Goal: Complete application form

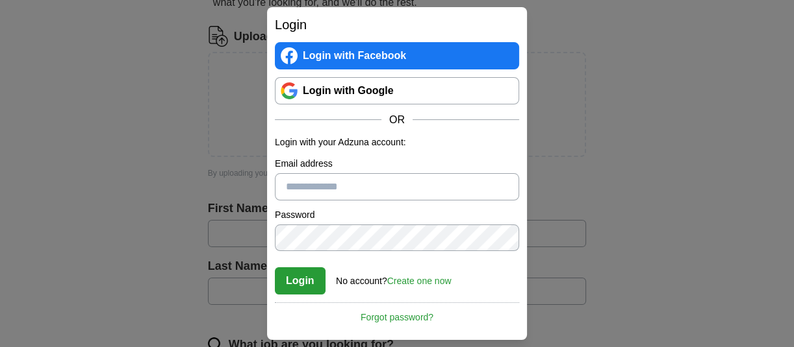
scroll to position [173, 0]
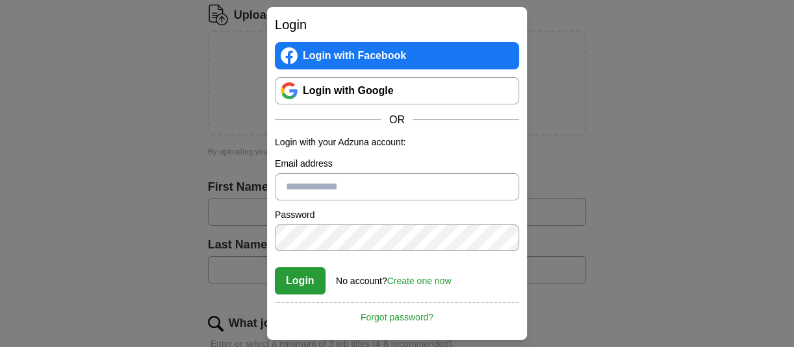
click at [429, 280] on link "Create one now" at bounding box center [419, 281] width 64 height 10
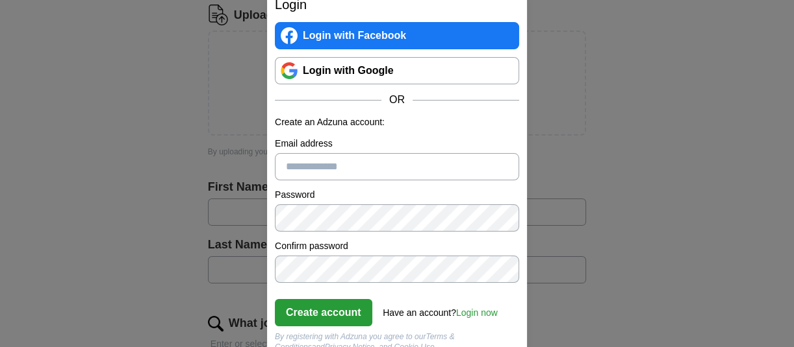
click at [327, 161] on input "Email address" at bounding box center [397, 166] width 244 height 27
type input "**********"
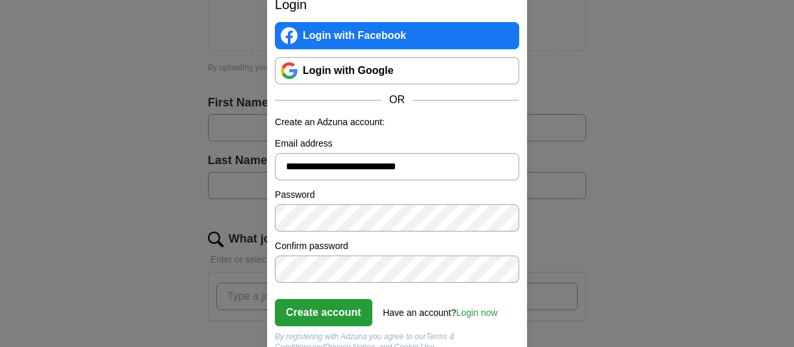
scroll to position [260, 0]
click at [294, 310] on button "Create account" at bounding box center [323, 312] width 97 height 27
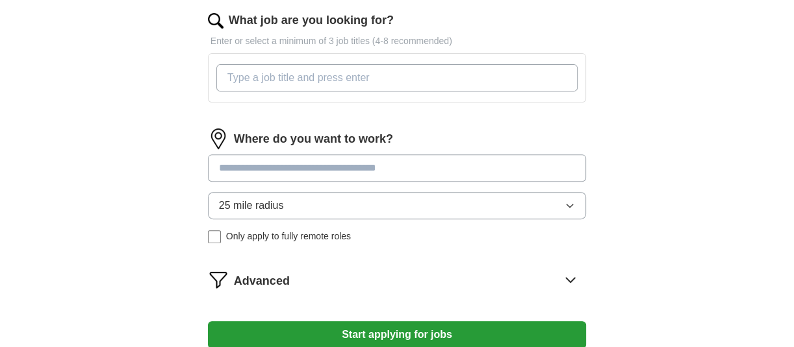
scroll to position [520, 0]
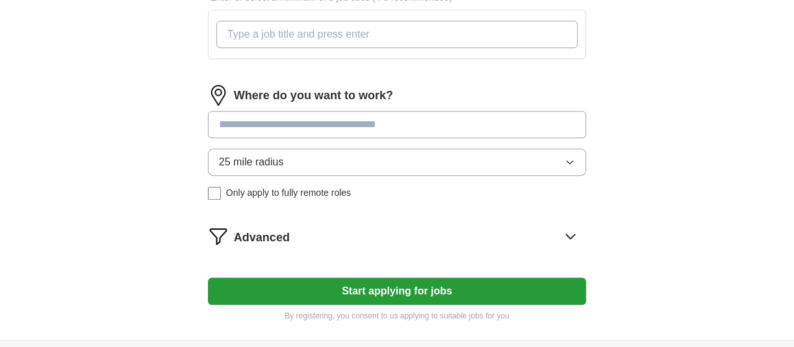
click at [410, 29] on input "What job are you looking for?" at bounding box center [396, 34] width 361 height 27
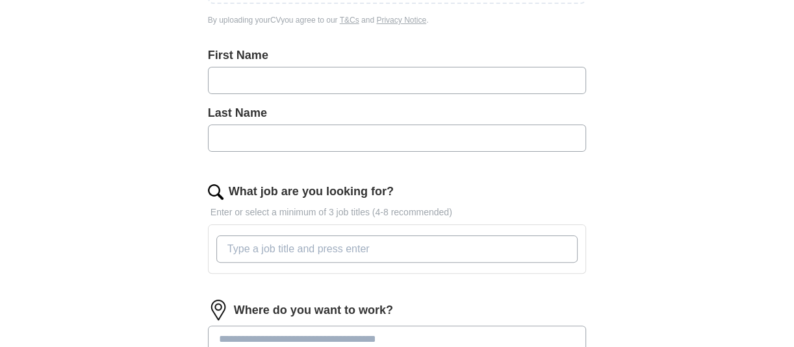
scroll to position [303, 0]
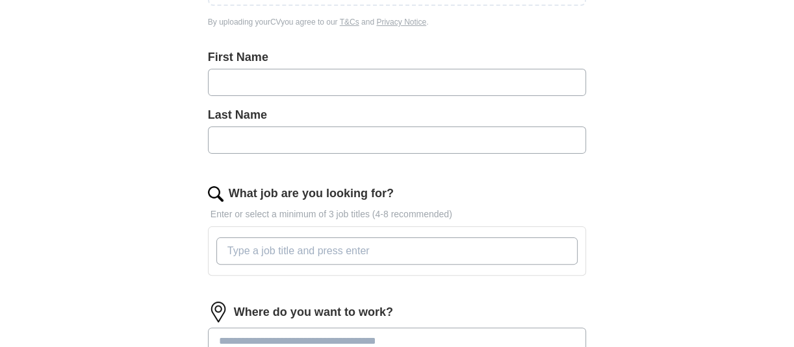
click at [336, 82] on input "text" at bounding box center [397, 82] width 378 height 27
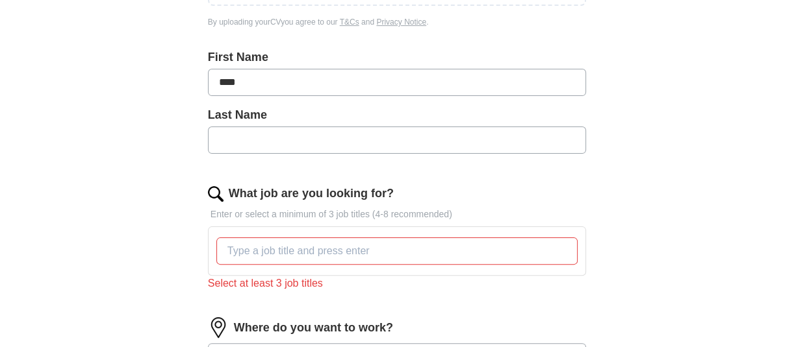
type input "****"
type input "***"
drag, startPoint x: 249, startPoint y: 83, endPoint x: 204, endPoint y: 83, distance: 44.8
click at [206, 83] on div "Let ApplyIQ do the hard work of searching and applying for jobs. Just tell us w…" at bounding box center [396, 191] width 499 height 763
type input "***"
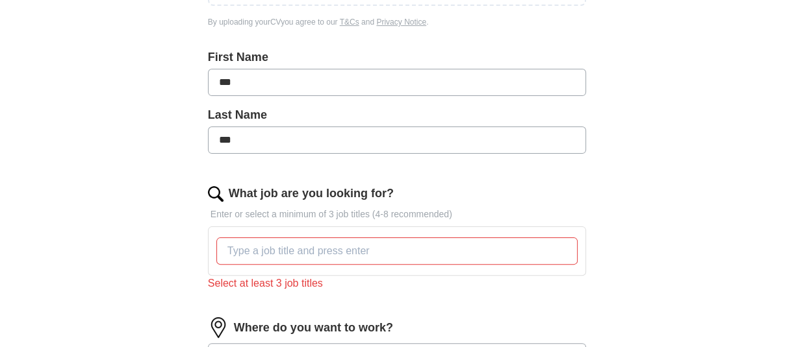
click at [279, 143] on input "***" at bounding box center [397, 140] width 378 height 27
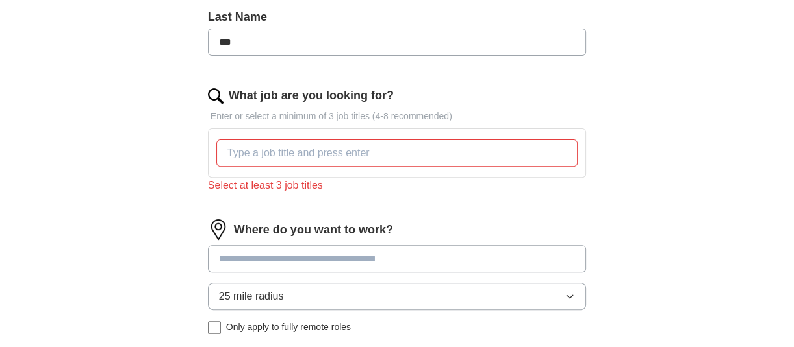
scroll to position [433, 0]
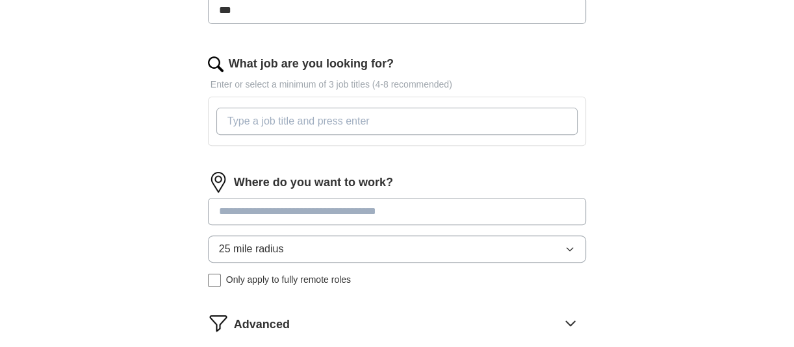
click at [381, 127] on input "What job are you looking for?" at bounding box center [396, 121] width 361 height 27
type input "A"
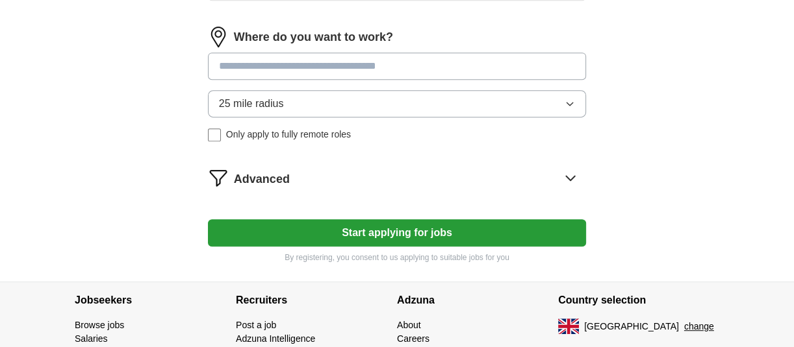
scroll to position [562, 0]
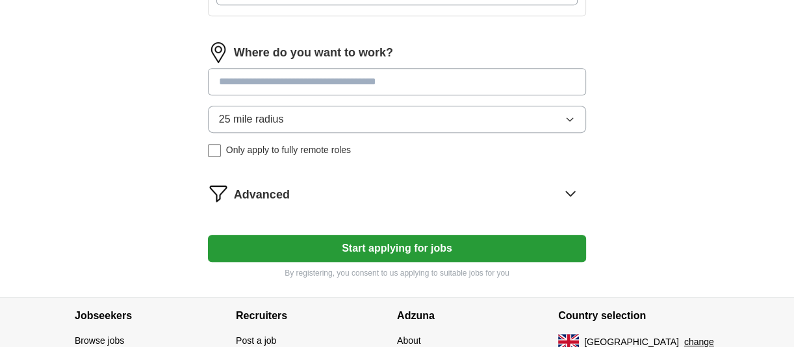
type input "Project manager"
click at [418, 86] on input at bounding box center [397, 81] width 378 height 27
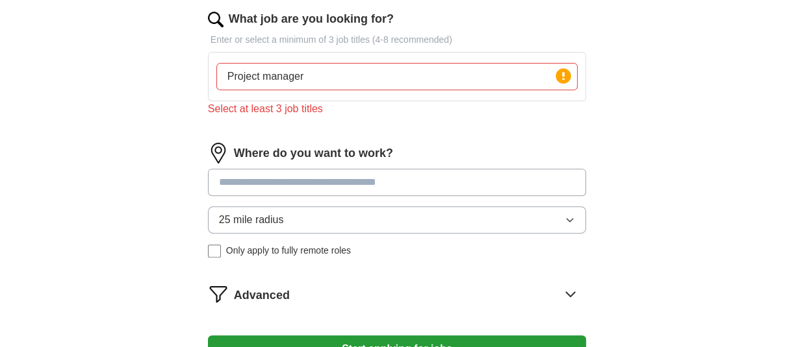
scroll to position [476, 0]
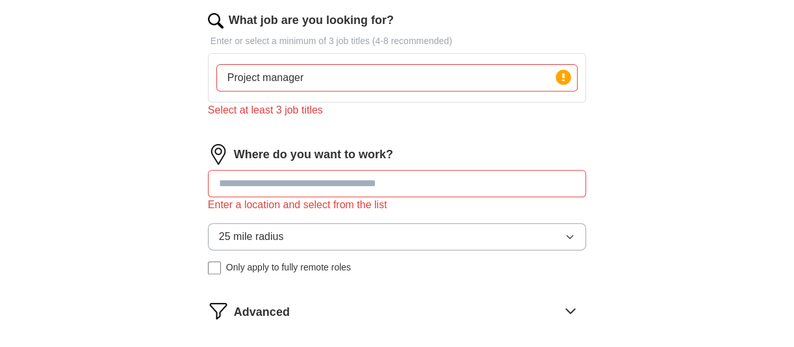
click at [265, 75] on input "Project manager" at bounding box center [396, 77] width 361 height 27
drag, startPoint x: 318, startPoint y: 74, endPoint x: 229, endPoint y: 74, distance: 89.0
click at [229, 74] on input "Project manager" at bounding box center [396, 77] width 361 height 27
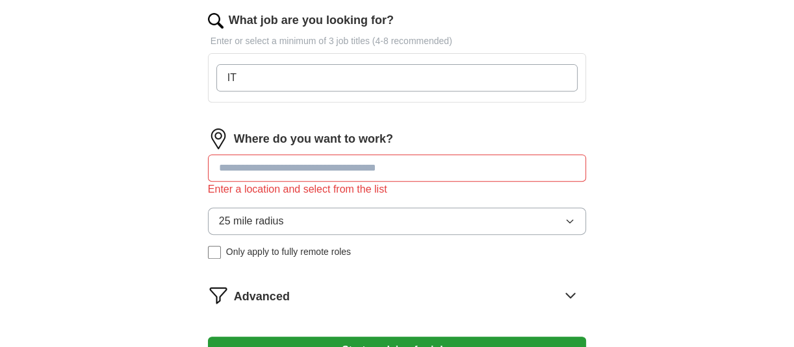
type input "I"
type input "IT"
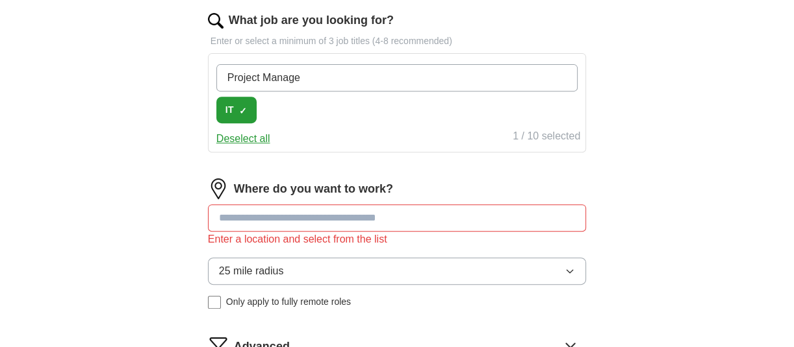
type input "Project Manager"
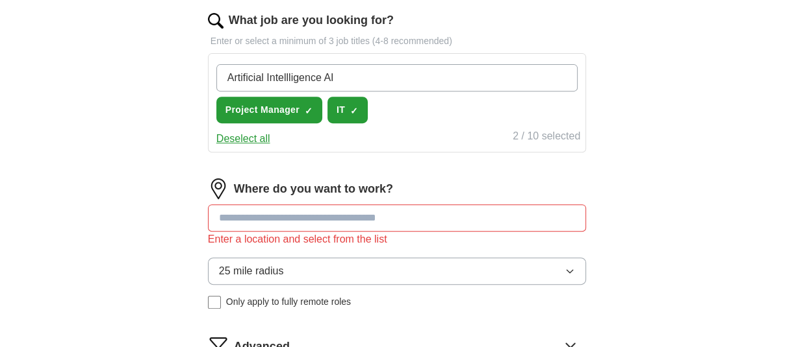
type input "Artificial Intelligence AI"
click at [345, 72] on input "Artificial Intelligence AI" at bounding box center [396, 77] width 361 height 27
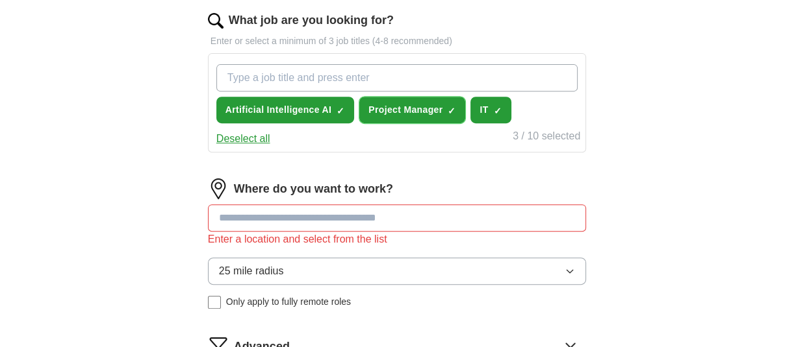
click at [0, 0] on span "×" at bounding box center [0, 0] width 0 height 0
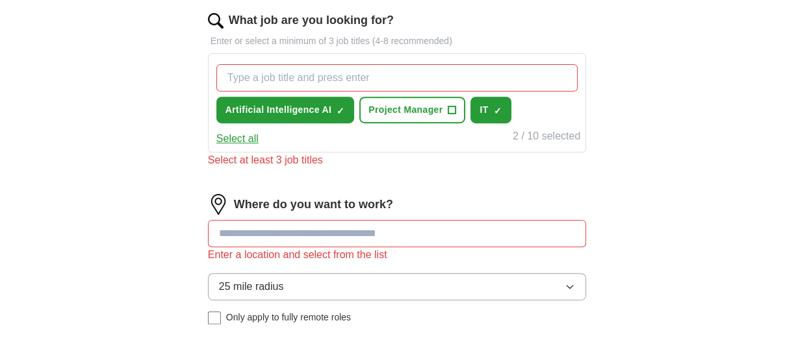
click at [311, 73] on input "What job are you looking for?" at bounding box center [396, 77] width 361 height 27
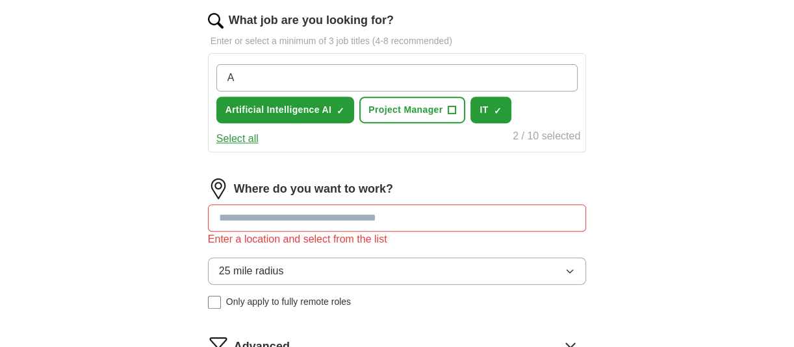
type input "AI"
drag, startPoint x: 290, startPoint y: 84, endPoint x: 196, endPoint y: 67, distance: 95.1
click at [196, 67] on div "Let ApplyIQ do the hard work of searching and applying for jobs. Just tell us w…" at bounding box center [396, 42] width 499 height 813
type input "Consultant"
click at [374, 75] on input "Consultant" at bounding box center [396, 77] width 361 height 27
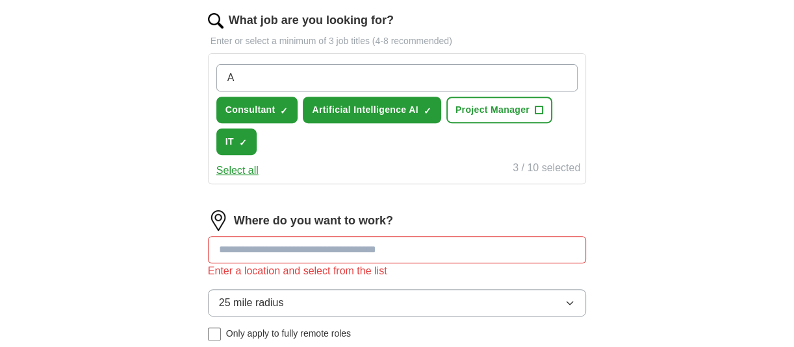
type input "AI"
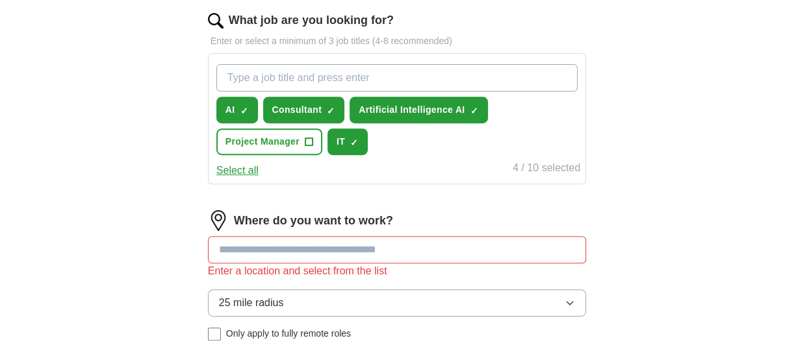
click at [310, 78] on input "What job are you looking for?" at bounding box center [396, 77] width 361 height 27
type input "Analyst"
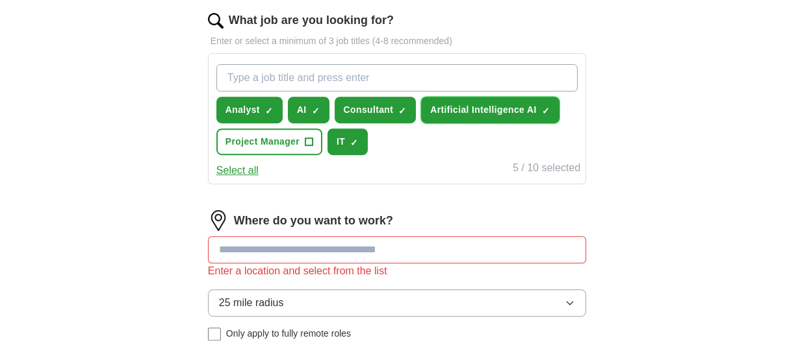
drag, startPoint x: 427, startPoint y: 107, endPoint x: 538, endPoint y: 107, distance: 111.1
click at [533, 107] on button "Artificial Intelligence AI ✓ ×" at bounding box center [490, 110] width 138 height 27
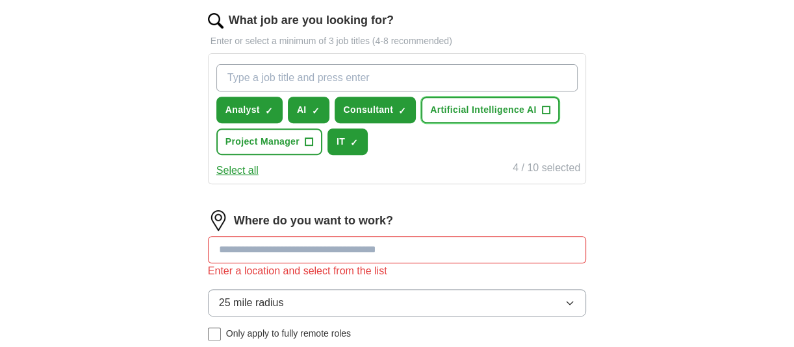
click at [542, 107] on span "+" at bounding box center [546, 110] width 8 height 10
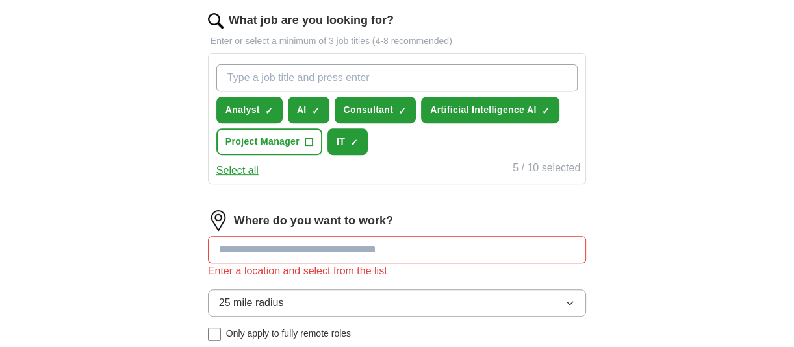
click at [407, 77] on input "What job are you looking for?" at bounding box center [396, 77] width 361 height 27
type input "Artificial intelligence"
click at [340, 72] on input "Artificial intelligence" at bounding box center [396, 77] width 361 height 27
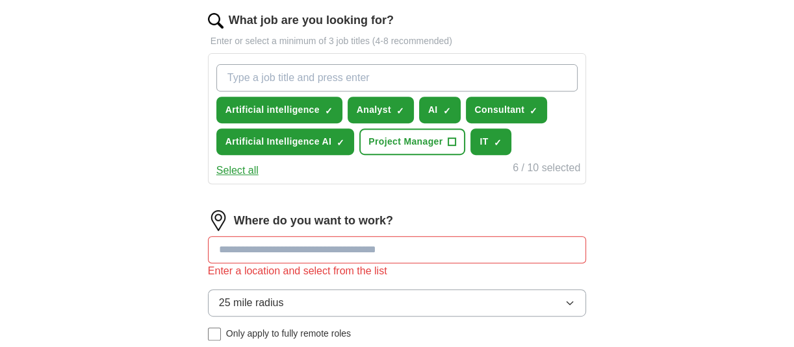
click at [371, 76] on input "What job are you looking for?" at bounding box center [396, 77] width 361 height 27
type input "Agentic"
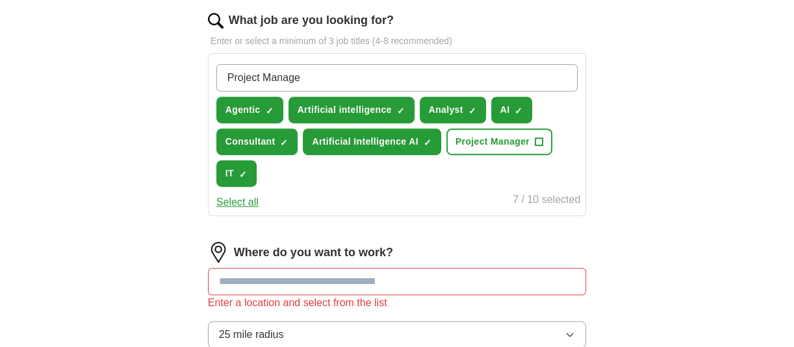
type input "Project Manager"
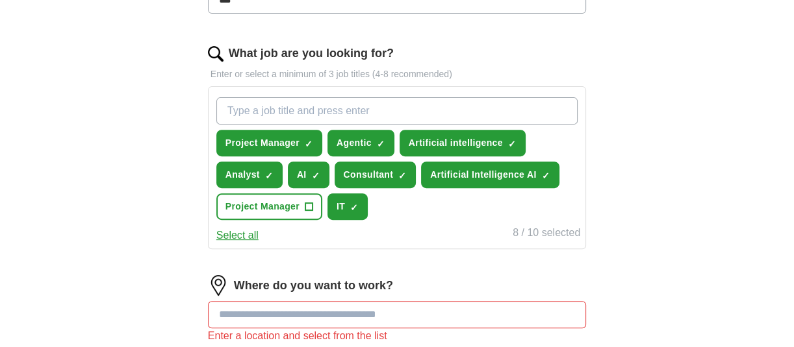
scroll to position [433, 0]
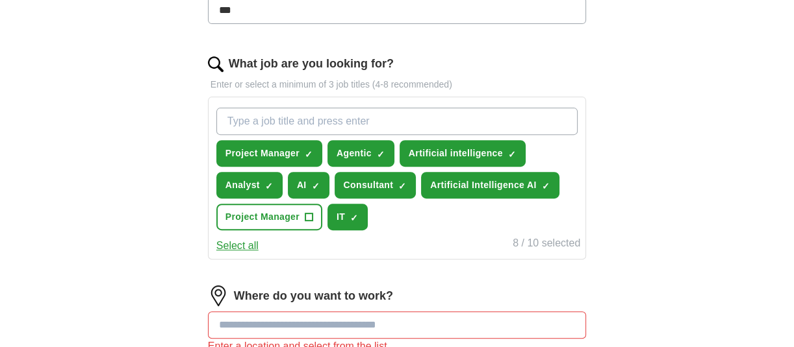
click at [292, 118] on input "What job are you looking for?" at bounding box center [396, 121] width 361 height 27
click at [75, 194] on div "ApplyIQ Let ApplyIQ do the hard work of searching and applying for jobs. Just t…" at bounding box center [396, 81] width 665 height 949
click at [325, 113] on input "What job are you looking for?" at bounding box center [396, 121] width 361 height 27
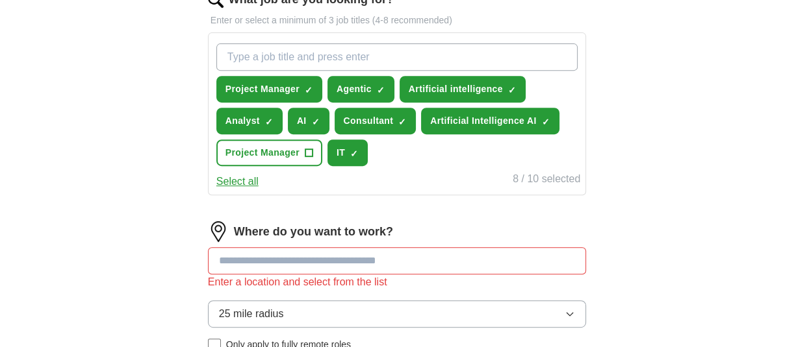
scroll to position [476, 0]
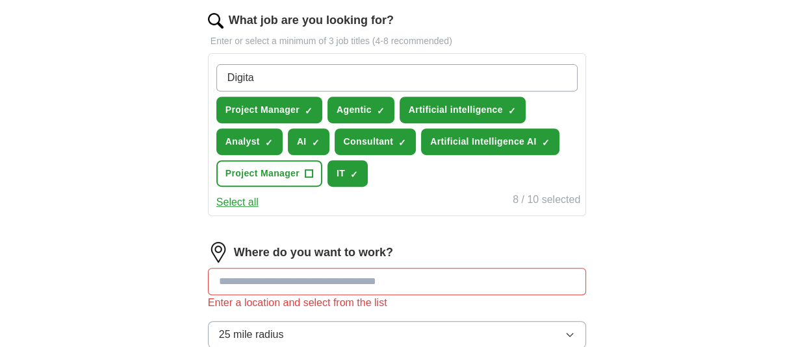
type input "Digital"
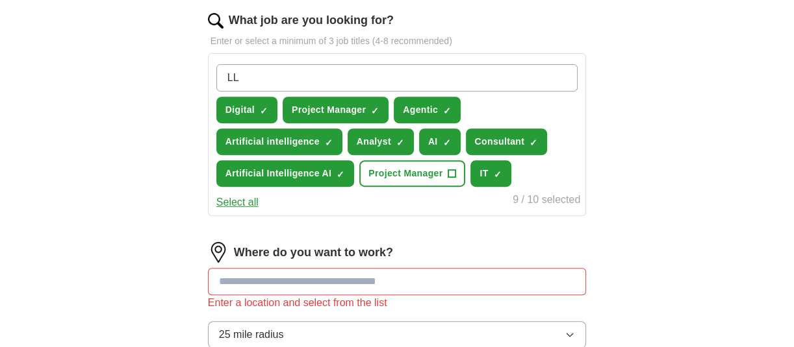
type input "LLM"
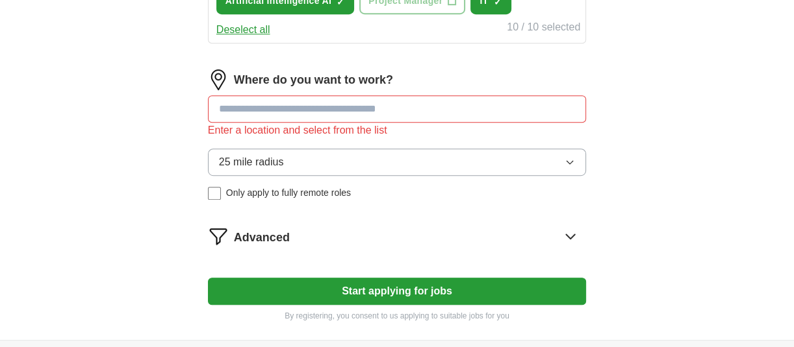
scroll to position [649, 0]
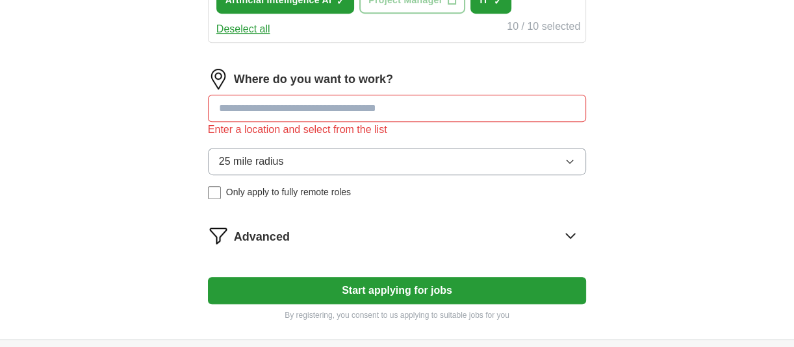
click at [388, 109] on input at bounding box center [397, 108] width 378 height 27
type input "******"
click at [208, 277] on button "Start applying for jobs" at bounding box center [397, 290] width 378 height 27
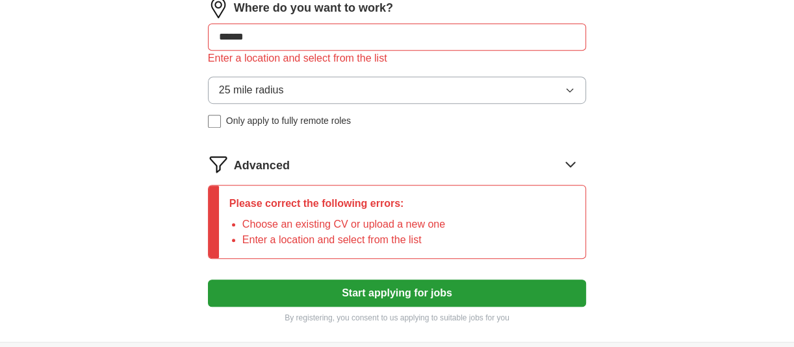
scroll to position [752, 0]
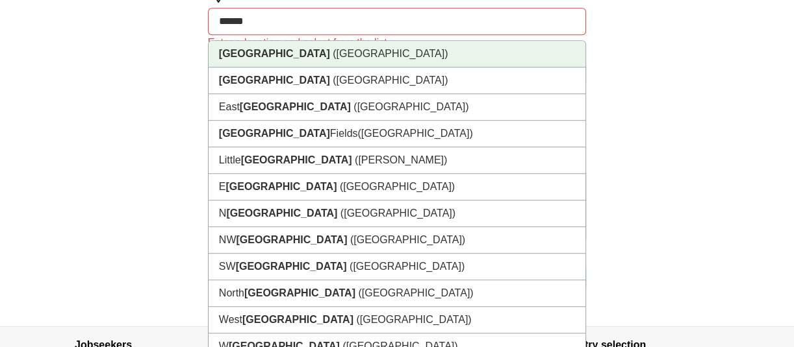
click at [333, 54] on span "([GEOGRAPHIC_DATA])" at bounding box center [390, 53] width 115 height 11
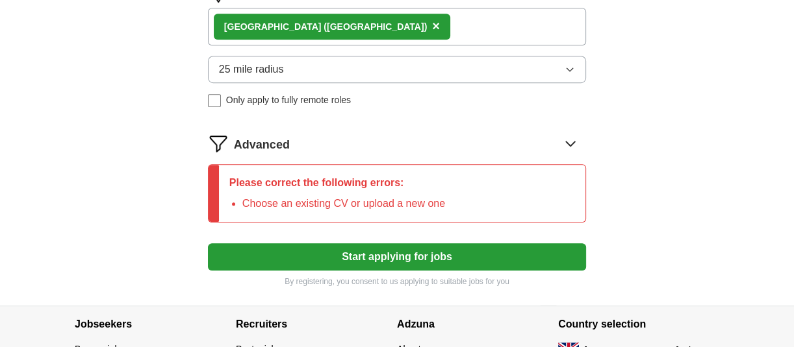
click at [334, 23] on div "[GEOGRAPHIC_DATA] ([GEOGRAPHIC_DATA]) ×" at bounding box center [397, 27] width 378 height 38
click at [323, 33] on div "[GEOGRAPHIC_DATA] ([GEOGRAPHIC_DATA]) ×" at bounding box center [397, 27] width 378 height 38
click at [553, 75] on button "25 mile radius" at bounding box center [397, 69] width 378 height 27
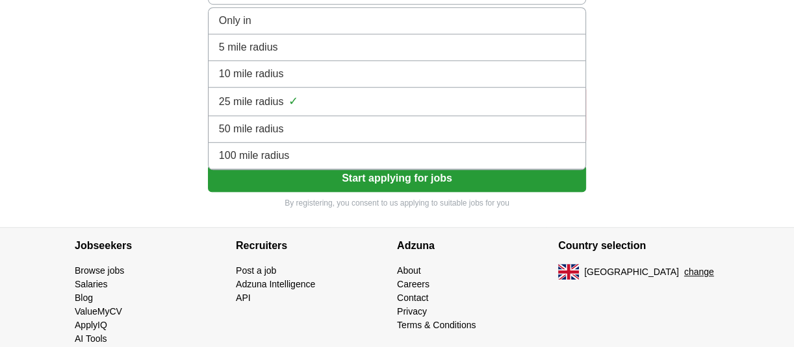
scroll to position [838, 0]
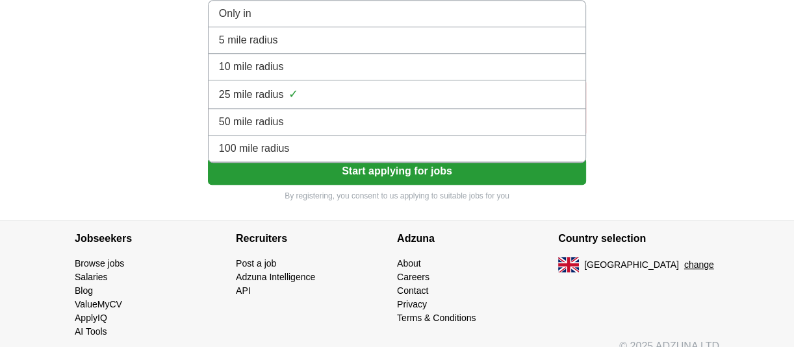
click at [292, 151] on div "100 mile radius" at bounding box center [397, 149] width 356 height 16
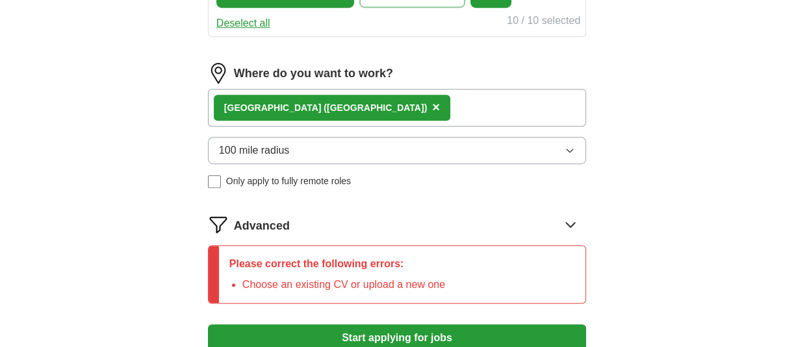
scroll to position [665, 0]
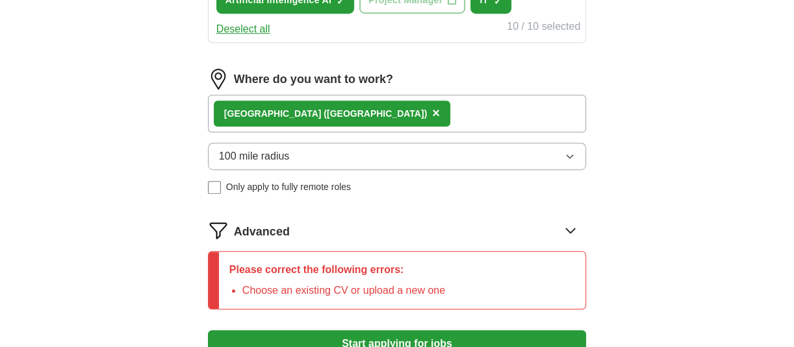
click at [349, 99] on div "[GEOGRAPHIC_DATA] ([GEOGRAPHIC_DATA]) ×" at bounding box center [397, 114] width 378 height 38
click at [324, 113] on div "[GEOGRAPHIC_DATA] ([GEOGRAPHIC_DATA]) ×" at bounding box center [397, 114] width 378 height 38
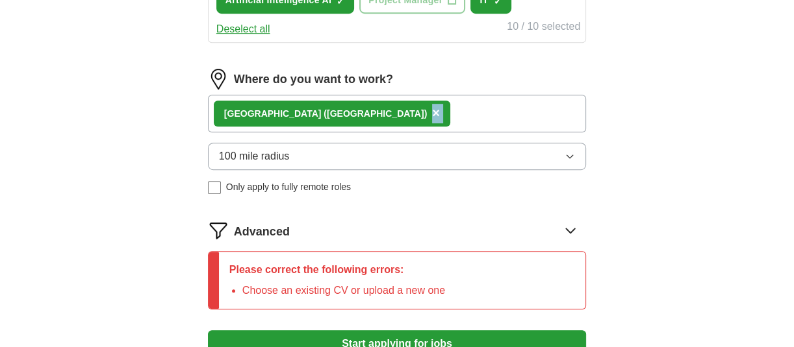
click at [324, 113] on div "[GEOGRAPHIC_DATA] ([GEOGRAPHIC_DATA]) ×" at bounding box center [397, 114] width 378 height 38
click at [432, 113] on button "×" at bounding box center [436, 113] width 8 height 19
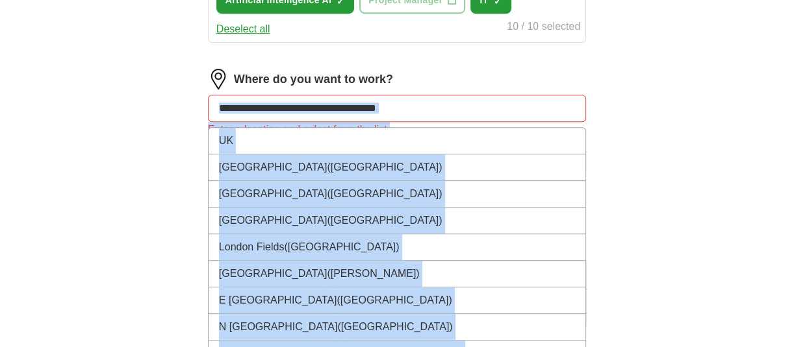
click at [373, 103] on input at bounding box center [397, 108] width 378 height 27
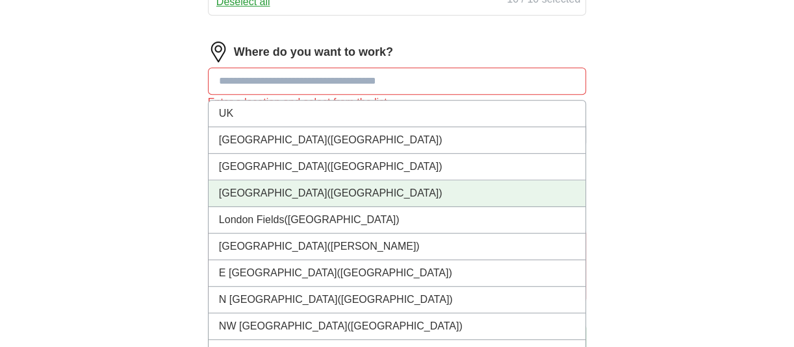
scroll to position [672, 0]
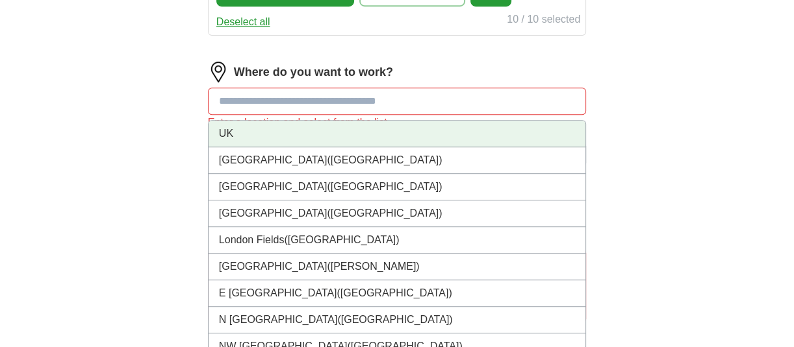
click at [275, 142] on li "UK" at bounding box center [396, 134] width 377 height 27
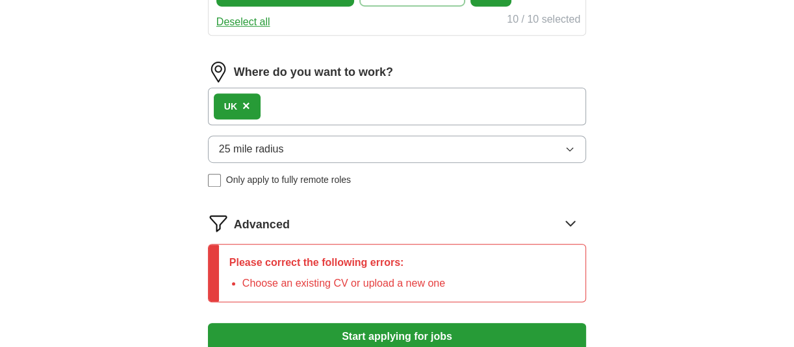
click at [297, 152] on button "25 mile radius" at bounding box center [397, 149] width 378 height 27
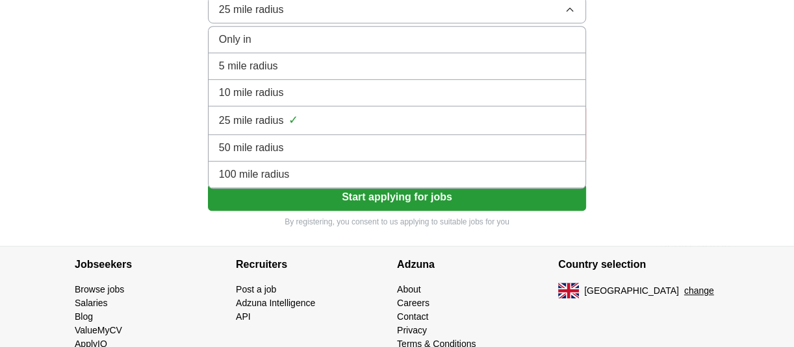
scroll to position [810, 0]
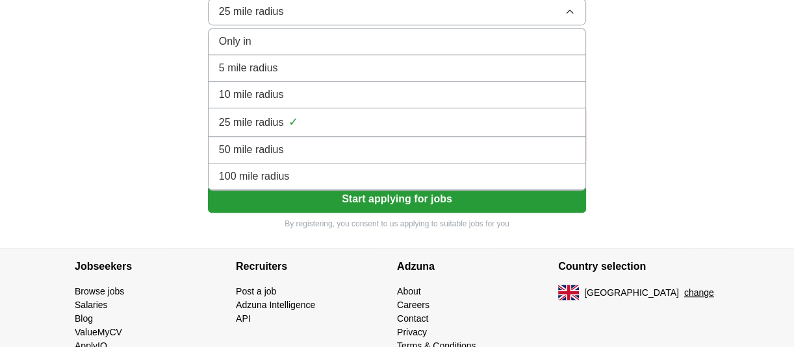
click at [276, 175] on span "100 mile radius" at bounding box center [254, 177] width 71 height 16
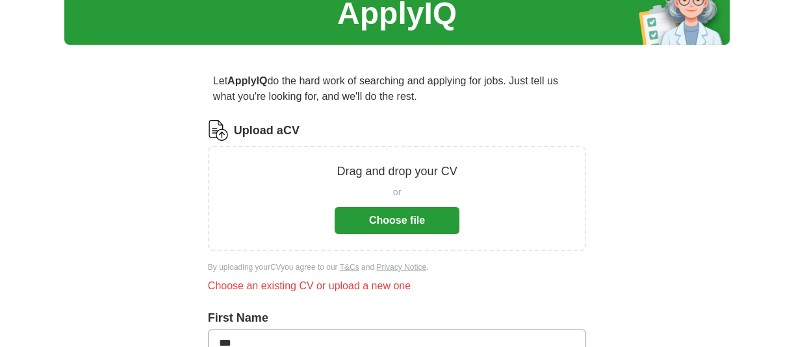
scroll to position [0, 0]
